Goal: Information Seeking & Learning: Learn about a topic

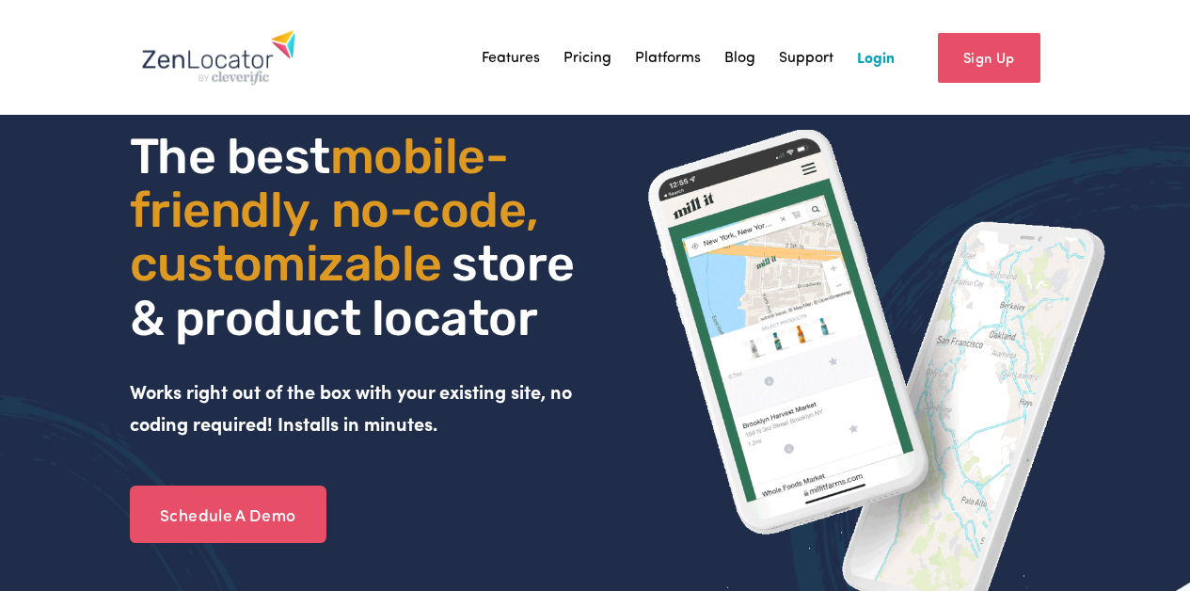
click at [600, 60] on link "Pricing" at bounding box center [587, 57] width 48 height 28
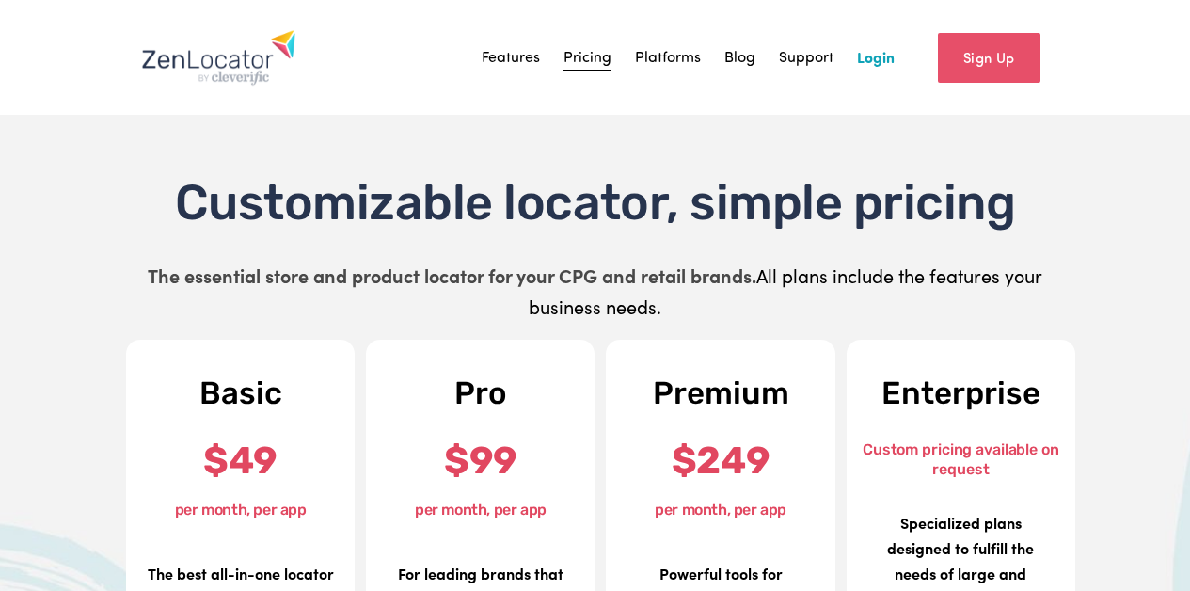
click at [512, 56] on link "Features" at bounding box center [511, 57] width 58 height 28
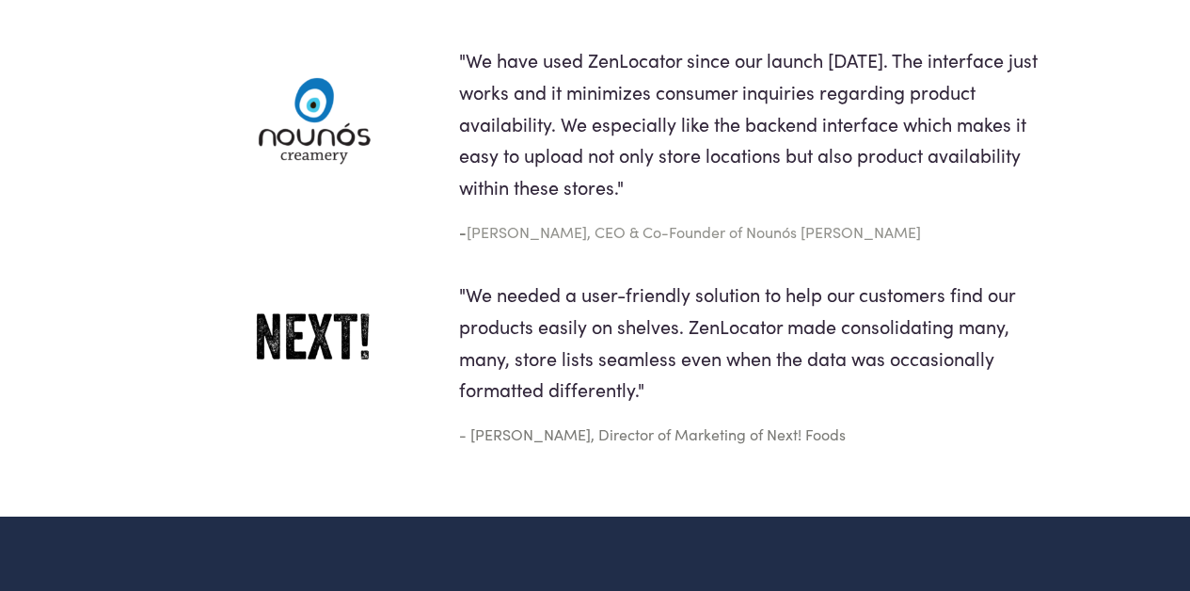
scroll to position [3296, 0]
